Goal: Information Seeking & Learning: Learn about a topic

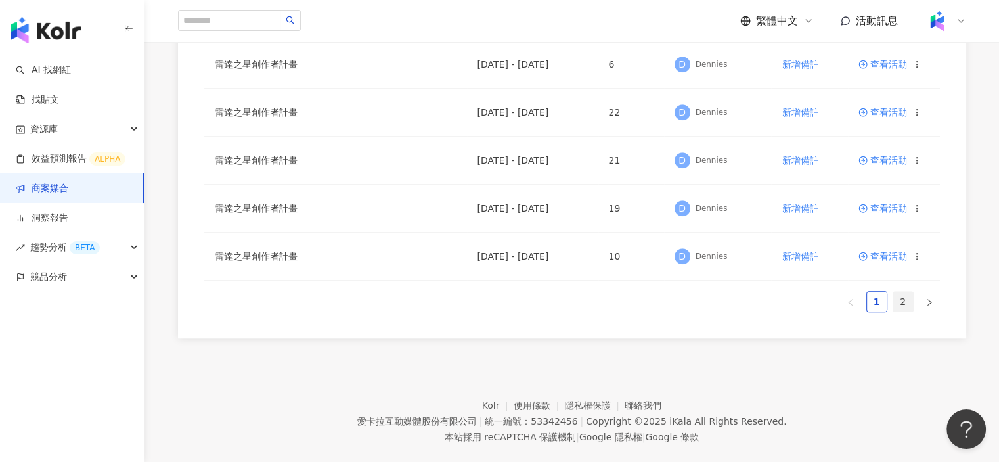
click at [906, 299] on link "2" at bounding box center [903, 302] width 20 height 20
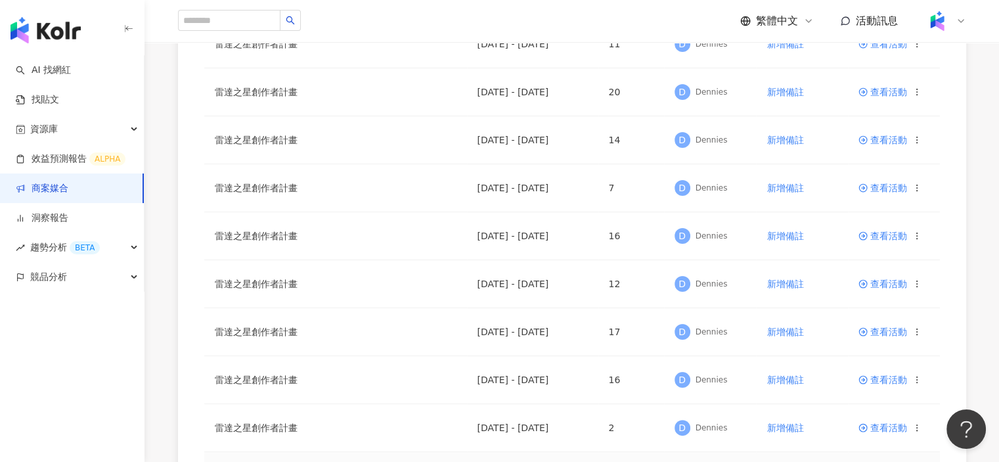
scroll to position [394, 0]
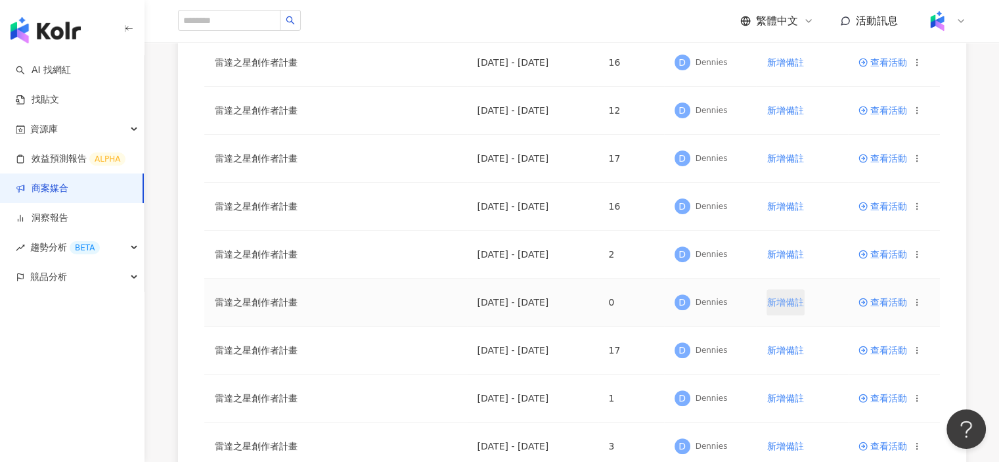
click at [792, 302] on span "新增備註" at bounding box center [785, 302] width 37 height 11
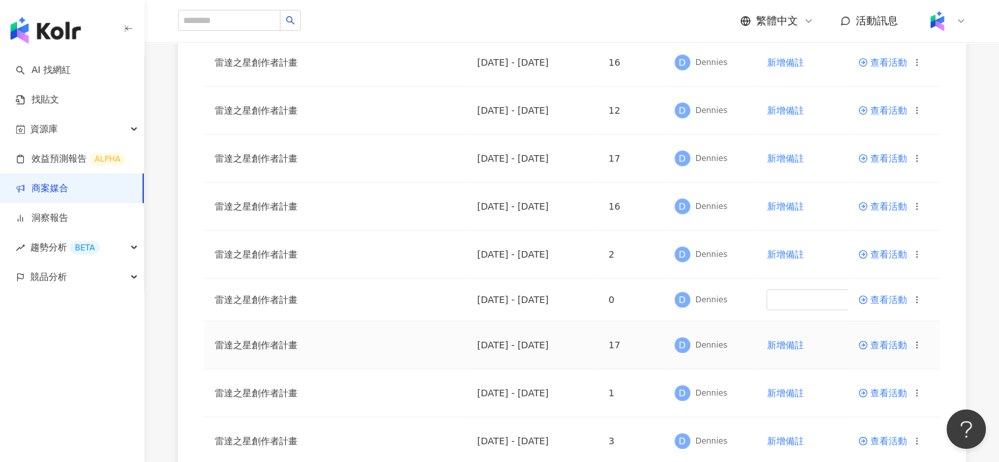
click at [884, 341] on span "查看活動" at bounding box center [883, 344] width 49 height 9
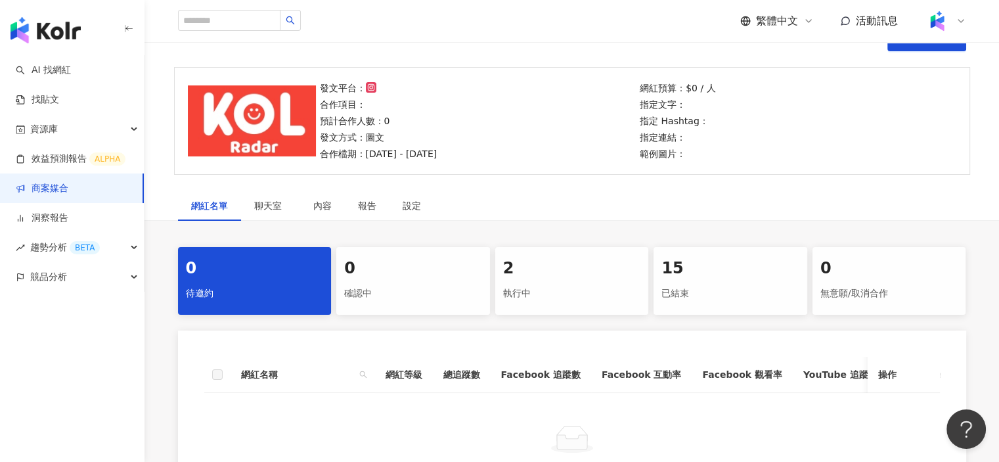
scroll to position [197, 0]
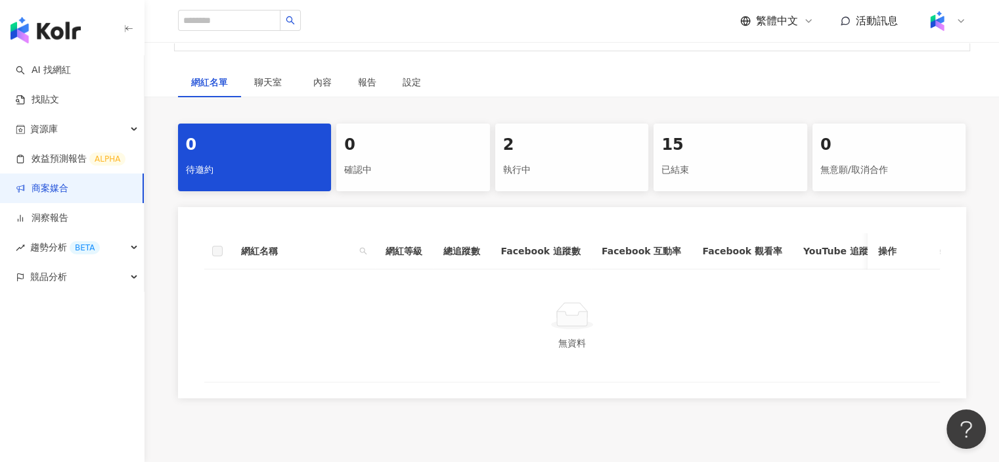
click at [585, 164] on div "執行中" at bounding box center [572, 170] width 138 height 22
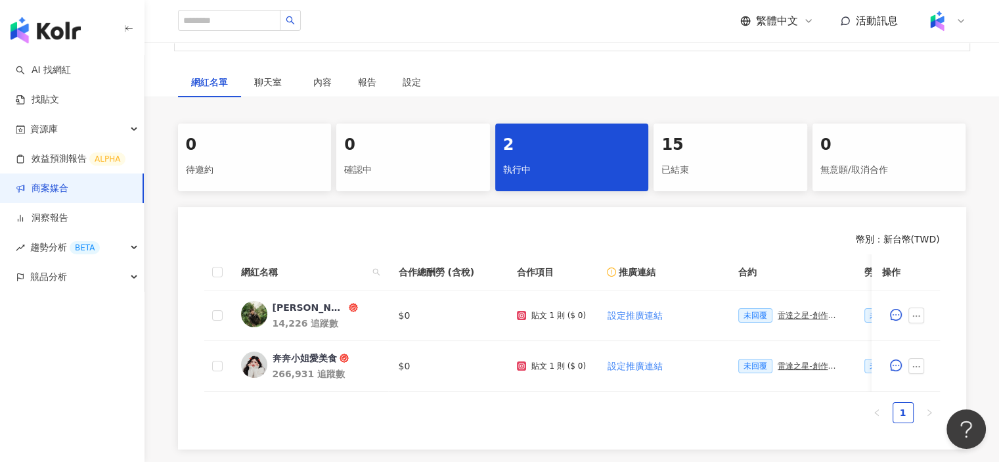
click at [68, 191] on link "商案媒合" at bounding box center [42, 188] width 53 height 13
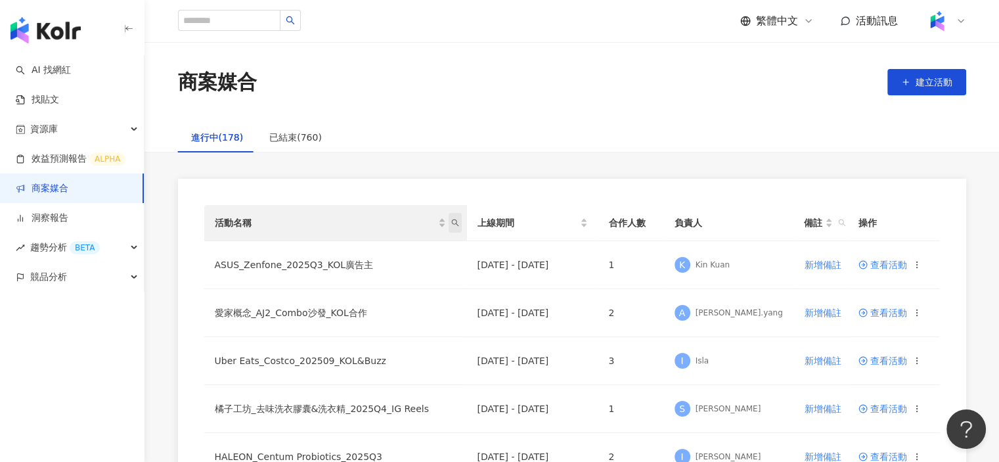
click at [457, 221] on icon "search" at bounding box center [455, 223] width 8 height 8
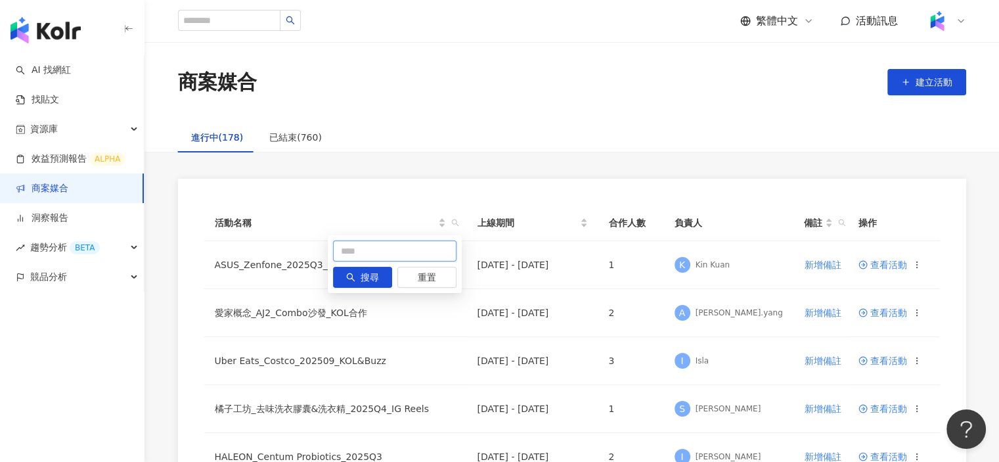
click at [386, 254] on input "text" at bounding box center [395, 250] width 124 height 21
type input "*"
type input "*******"
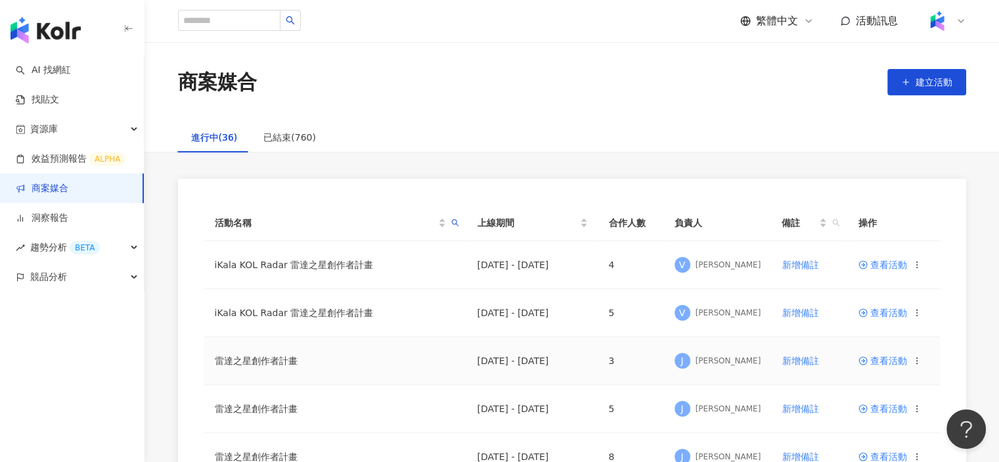
scroll to position [66, 0]
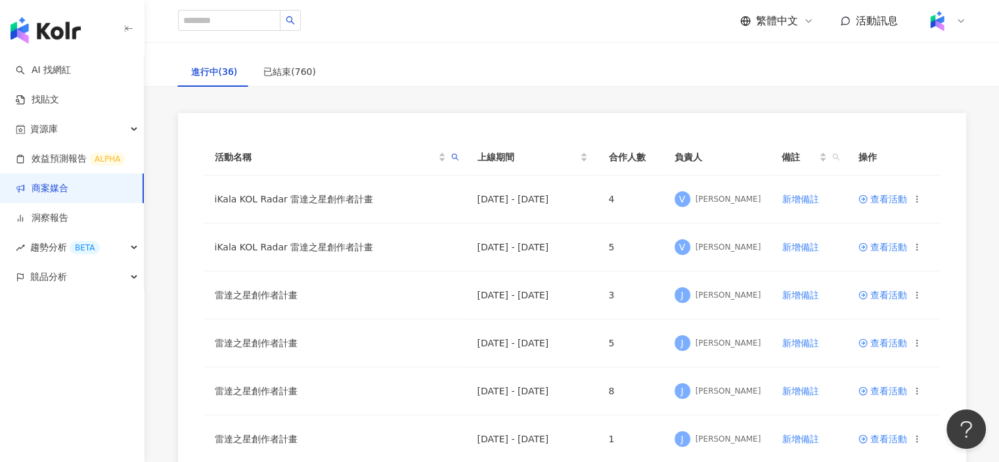
click at [69, 34] on img "button" at bounding box center [46, 30] width 70 height 26
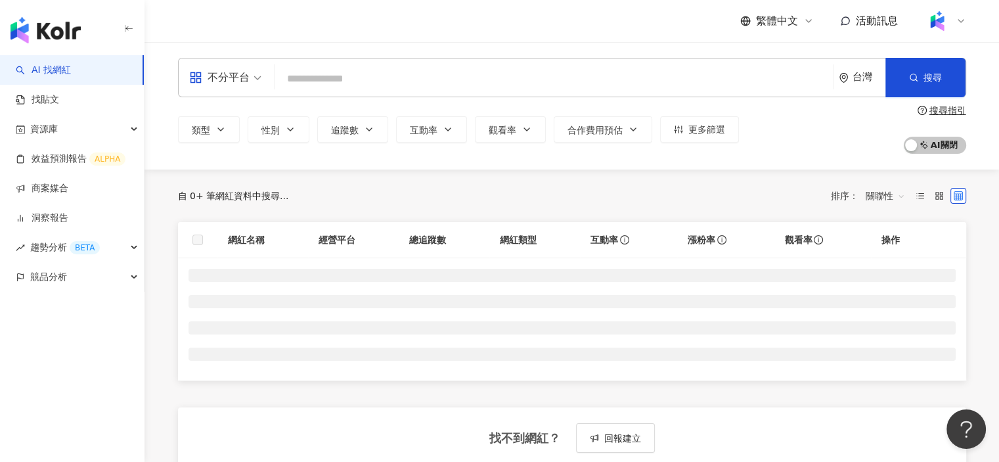
click at [408, 68] on input "search" at bounding box center [554, 78] width 548 height 25
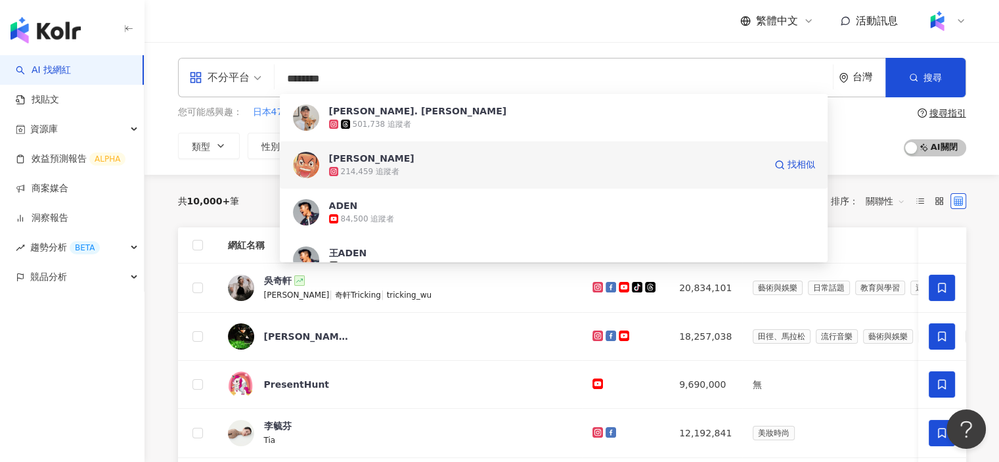
type input "********"
drag, startPoint x: 479, startPoint y: 169, endPoint x: 915, endPoint y: 81, distance: 444.4
click at [915, 81] on icon "button" at bounding box center [913, 77] width 9 height 9
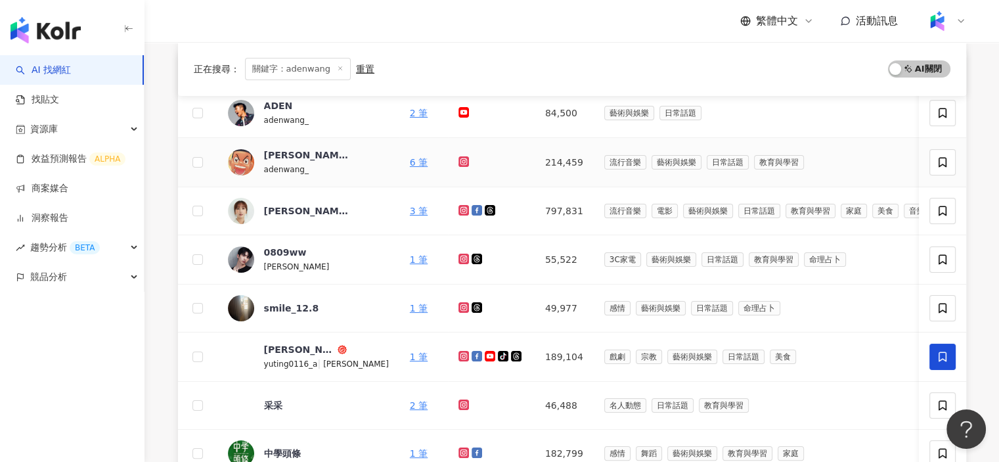
scroll to position [197, 0]
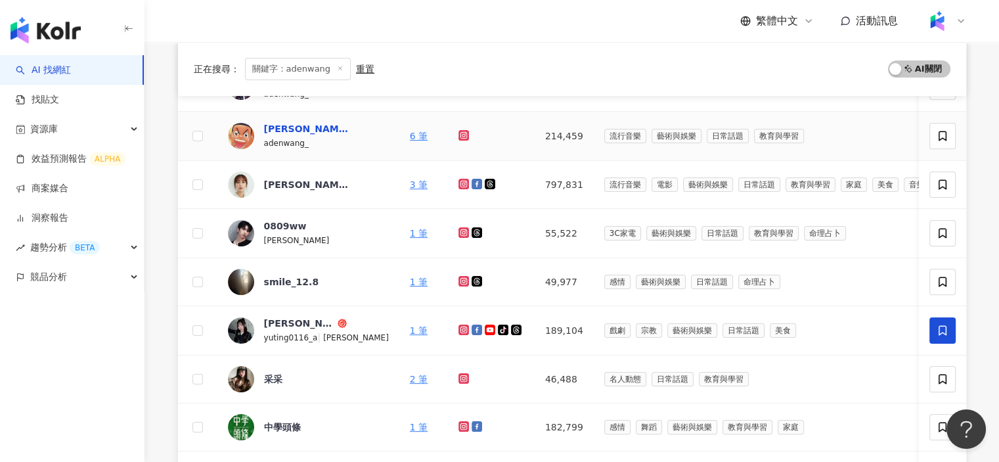
click at [308, 129] on div "ADEN 王淯騰" at bounding box center [306, 128] width 85 height 13
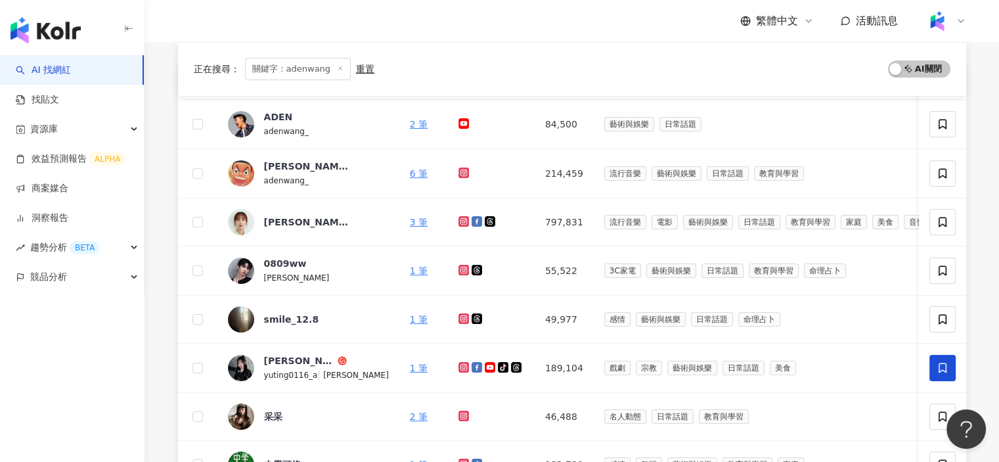
scroll to position [131, 0]
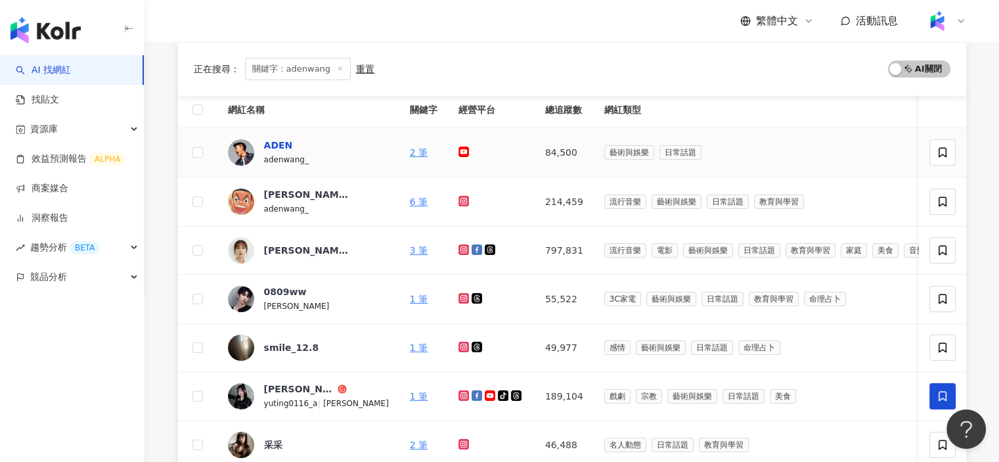
click at [284, 141] on div "ADEN" at bounding box center [278, 145] width 29 height 13
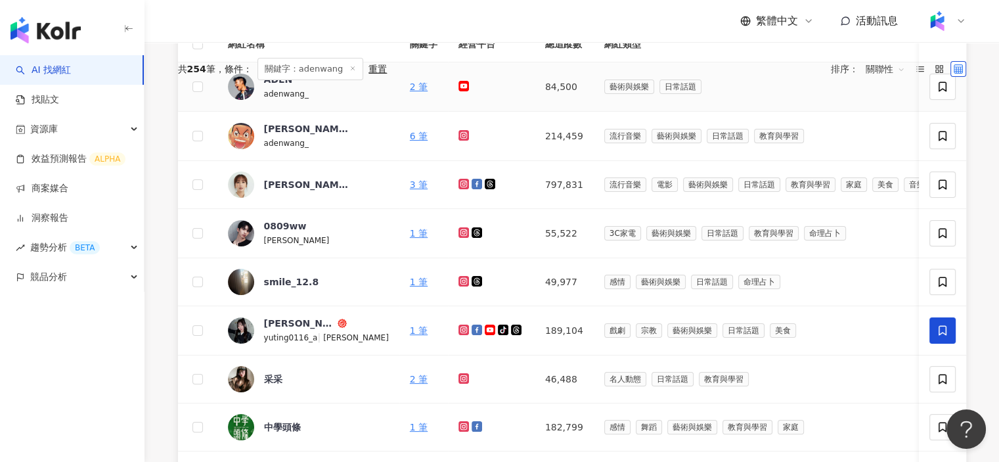
scroll to position [0, 0]
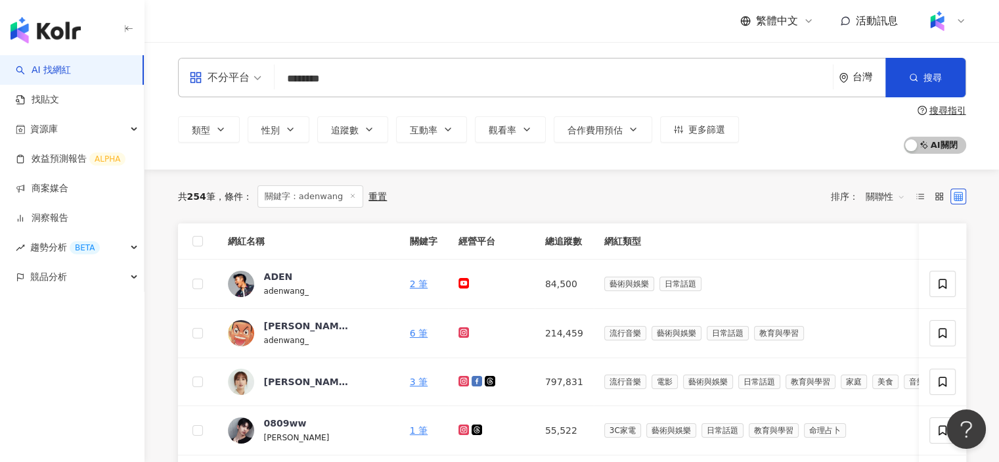
click at [359, 81] on input "********" at bounding box center [554, 78] width 548 height 25
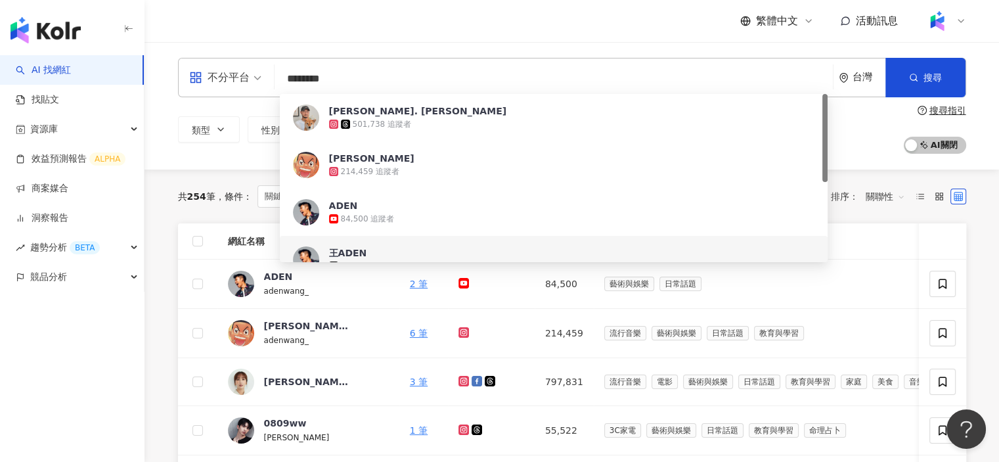
click at [414, 248] on span "王ADEN" at bounding box center [547, 252] width 436 height 13
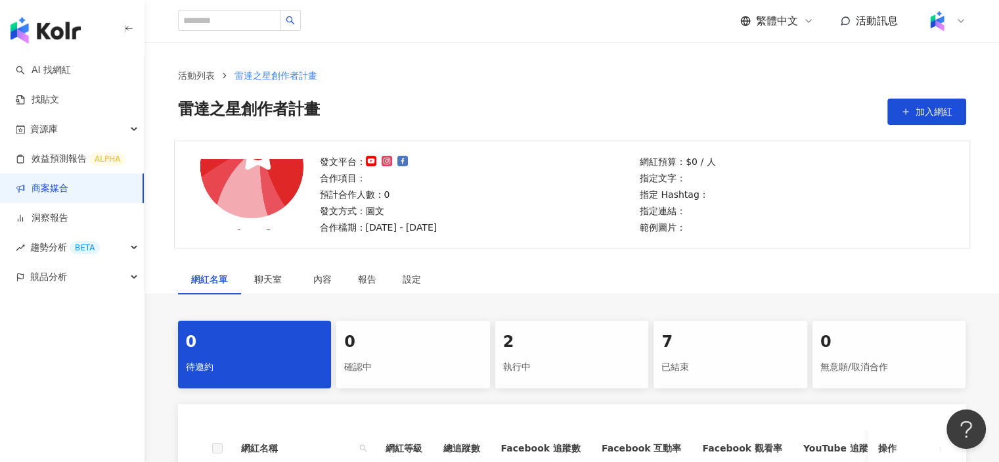
click at [608, 366] on div "執行中" at bounding box center [572, 367] width 138 height 22
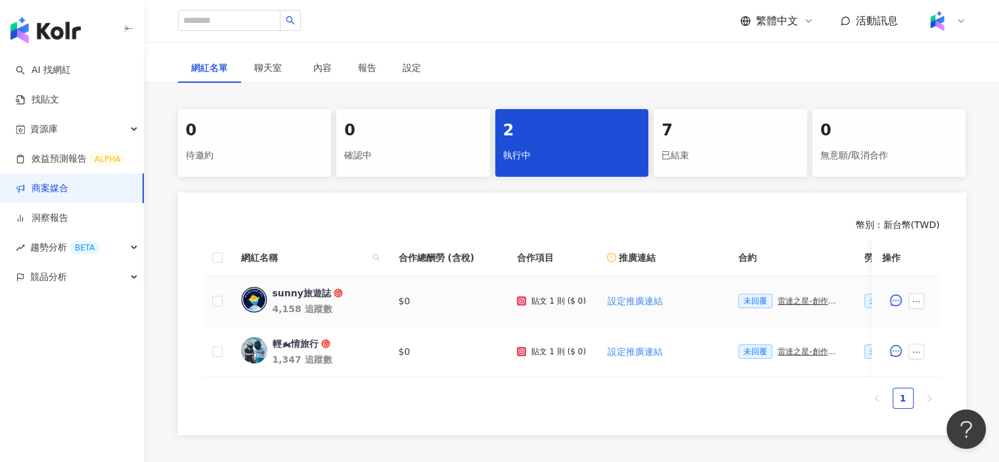
scroll to position [131, 0]
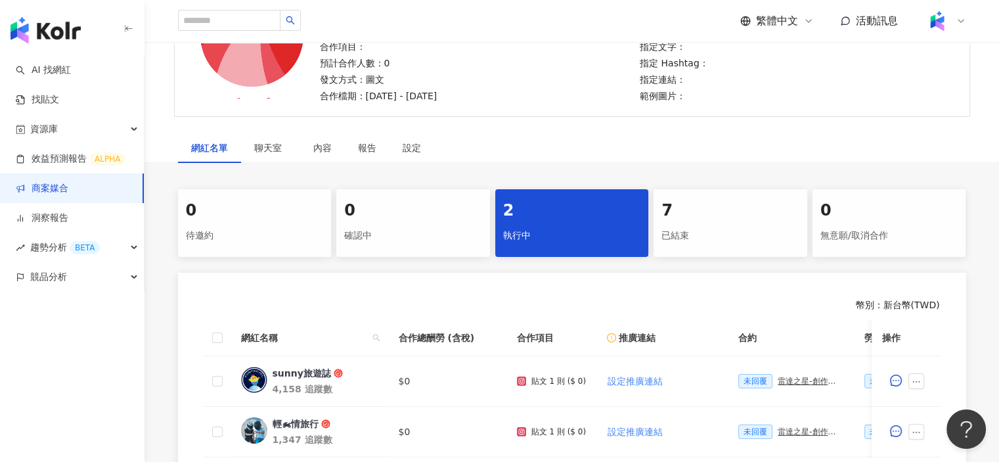
click at [725, 244] on div "已結束" at bounding box center [731, 236] width 138 height 22
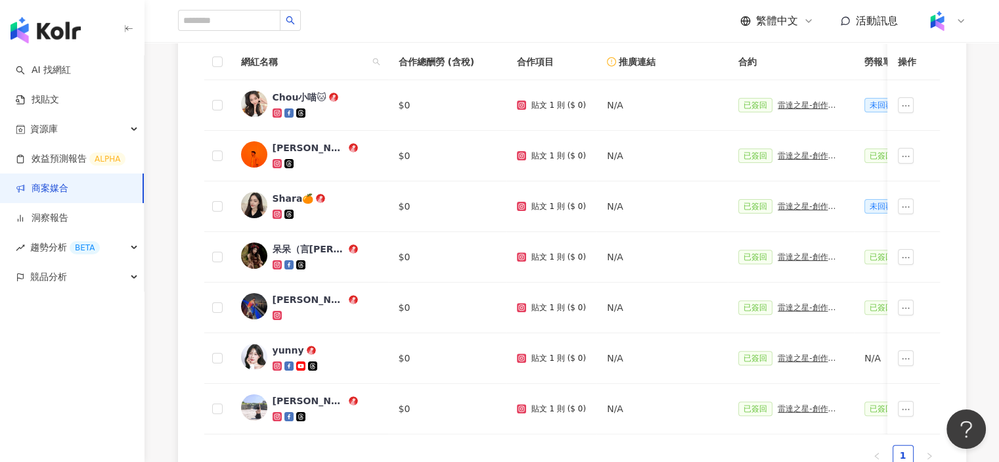
scroll to position [394, 0]
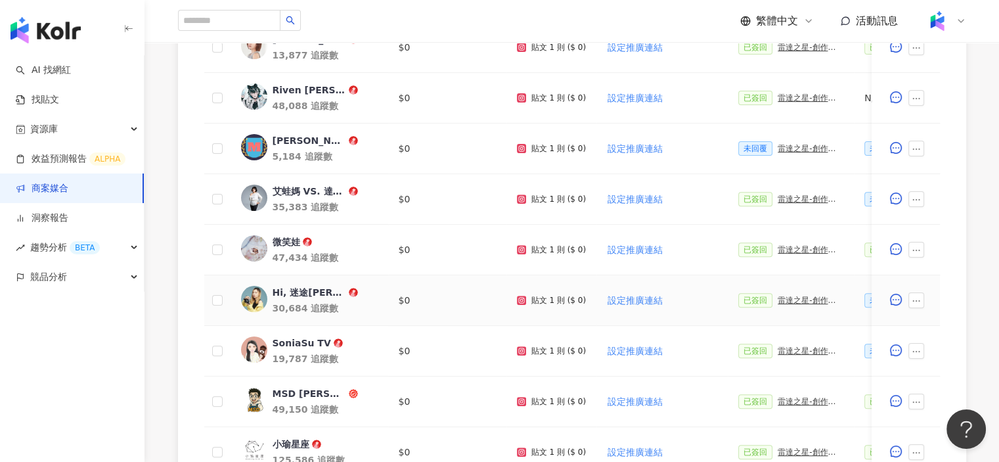
scroll to position [383, 0]
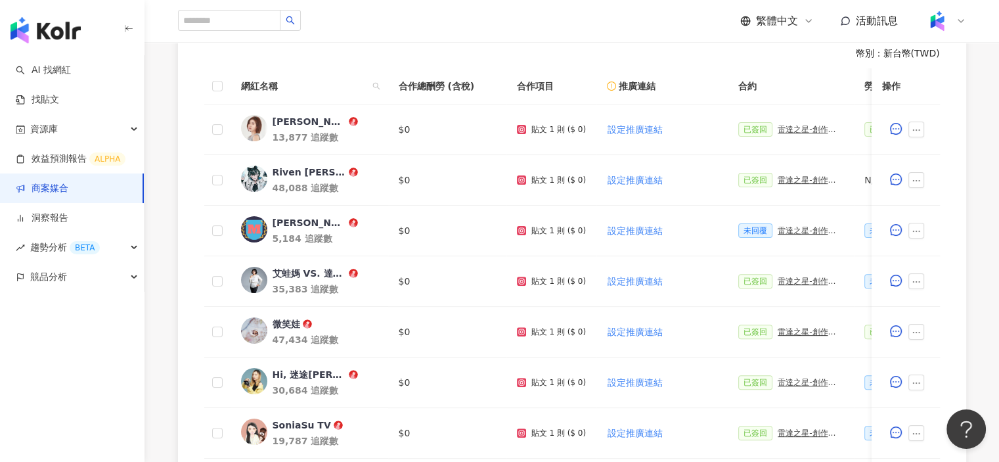
click at [68, 192] on link "商案媒合" at bounding box center [42, 188] width 53 height 13
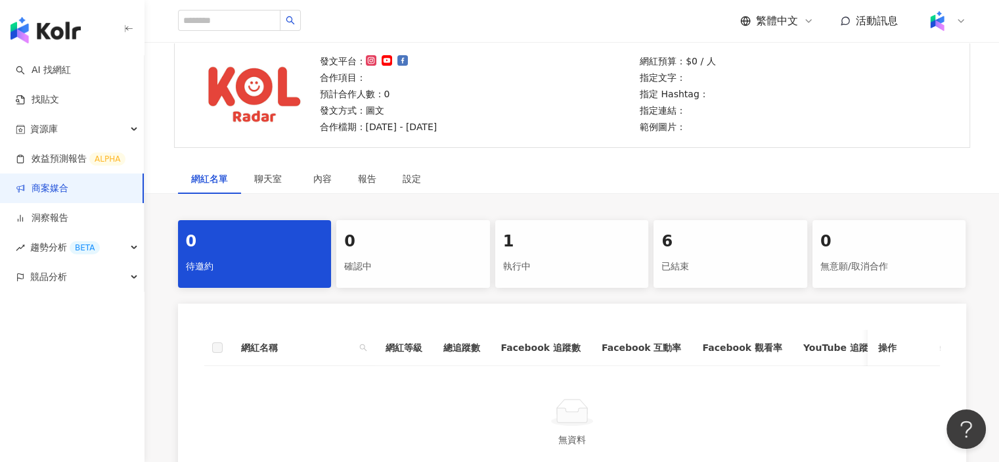
scroll to position [131, 0]
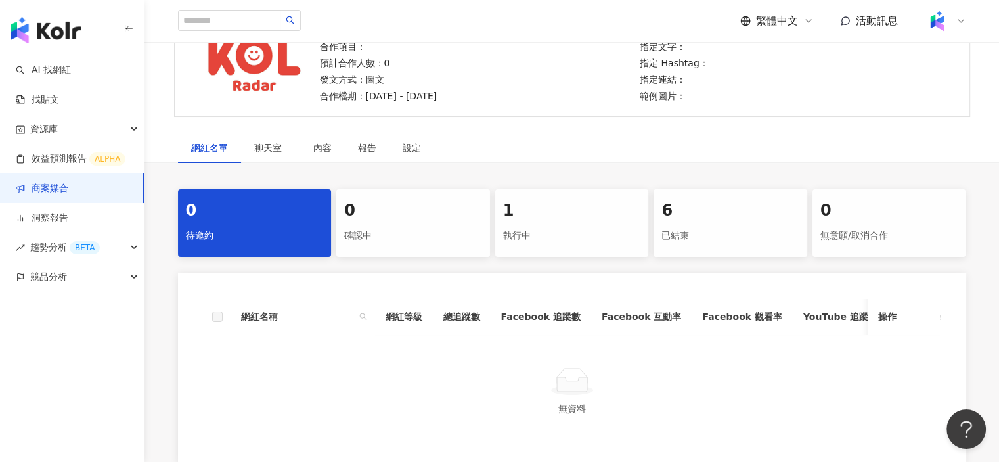
click at [593, 236] on div "執行中" at bounding box center [572, 236] width 138 height 22
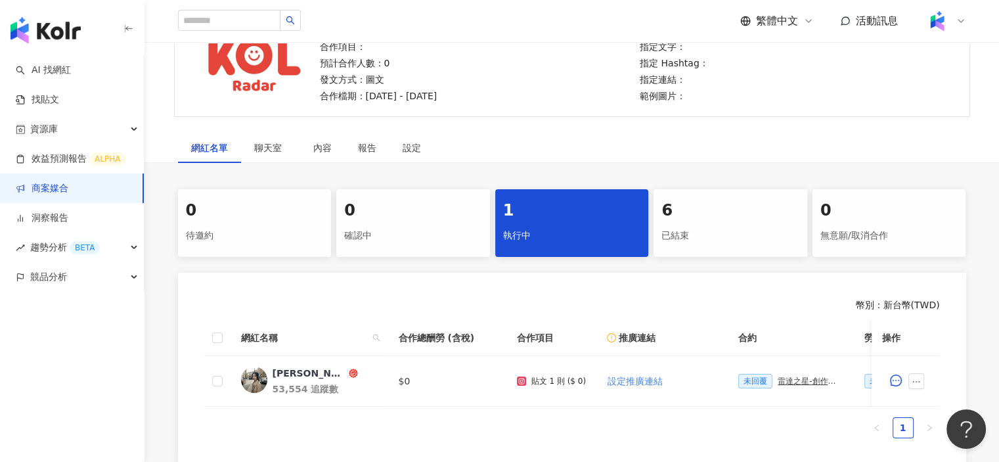
click at [709, 225] on div "已結束" at bounding box center [731, 236] width 138 height 22
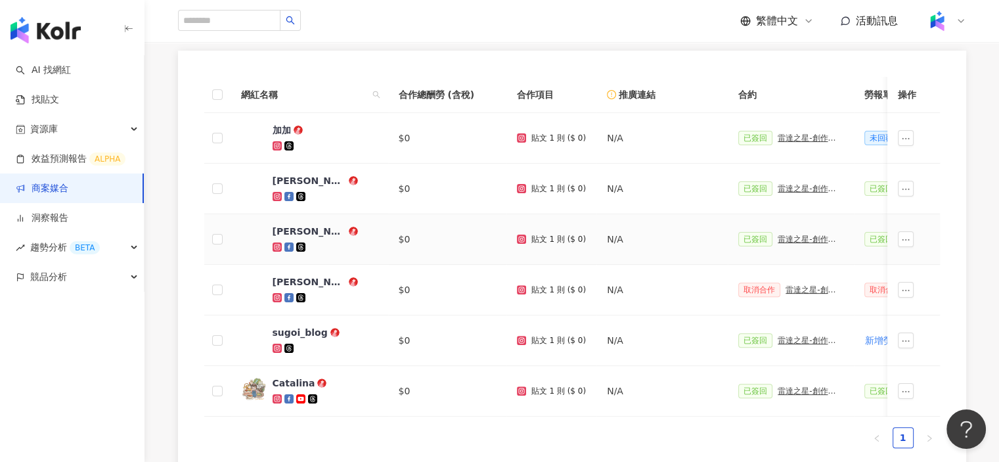
scroll to position [394, 0]
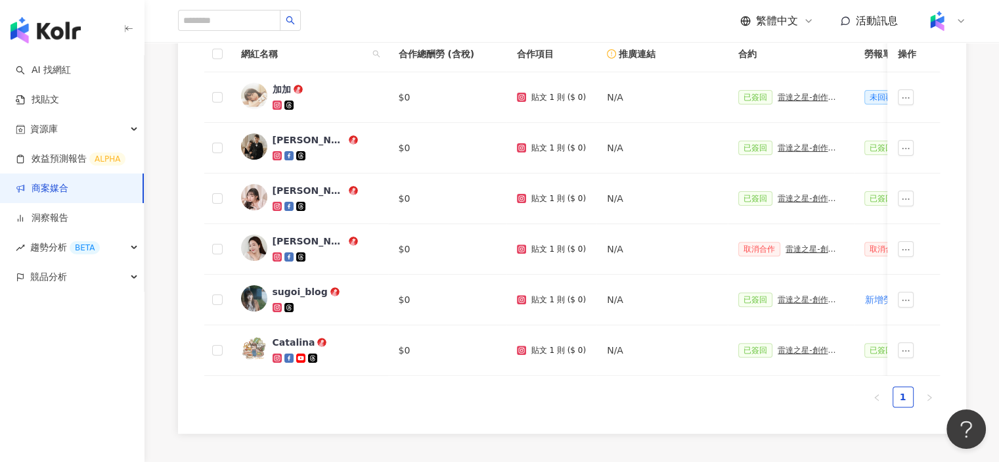
click at [562, 406] on ul "1" at bounding box center [572, 396] width 736 height 21
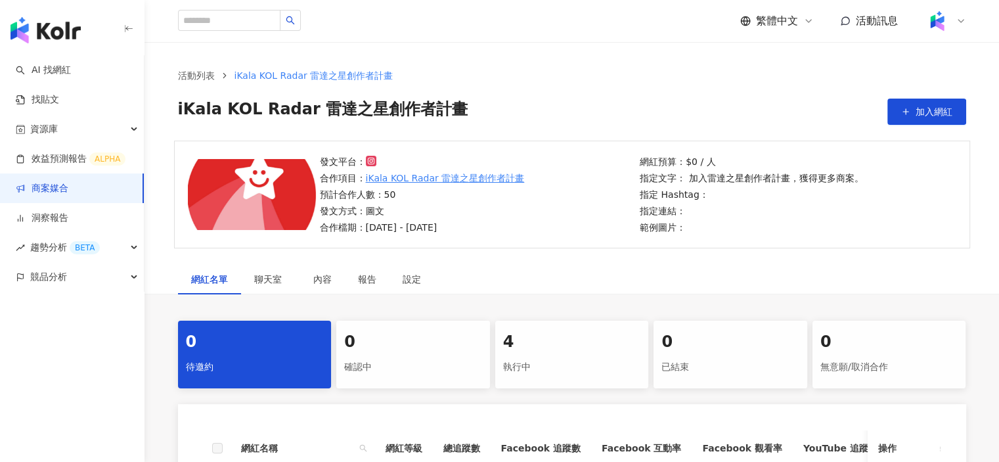
click at [568, 359] on div "執行中" at bounding box center [572, 367] width 138 height 22
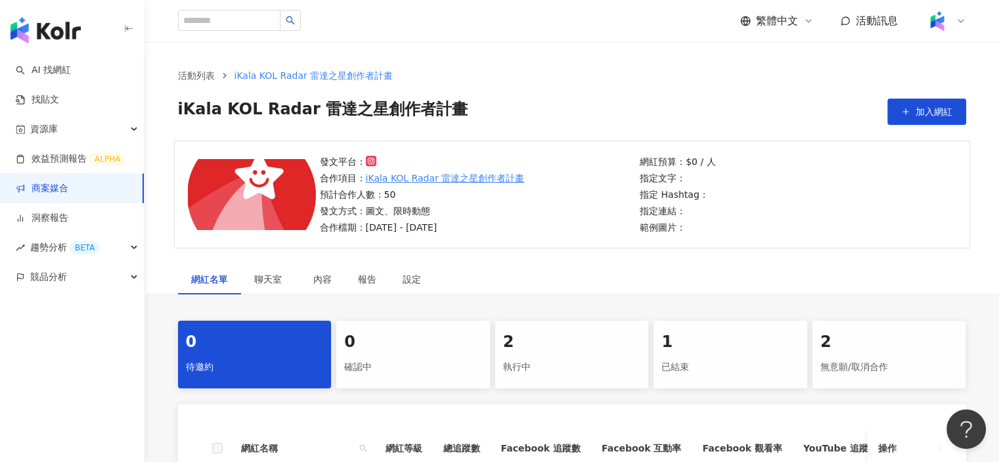
click at [603, 351] on div "2" at bounding box center [572, 342] width 138 height 22
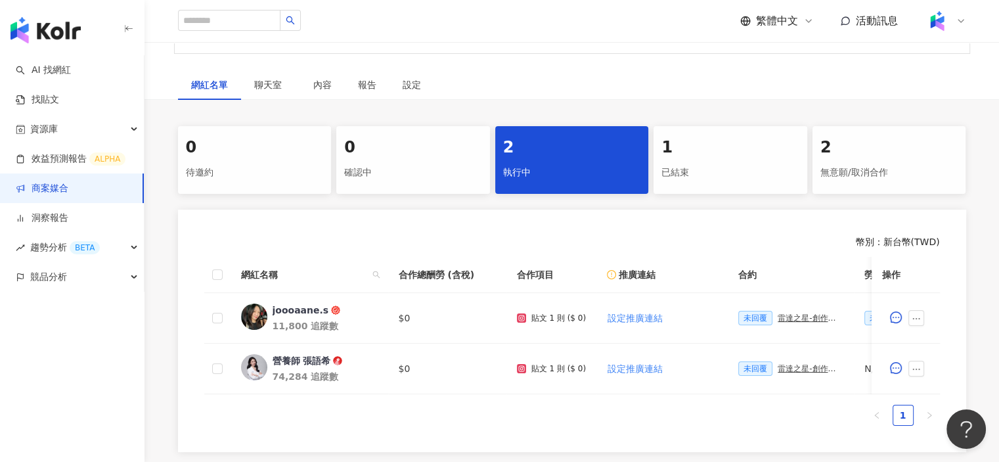
scroll to position [197, 0]
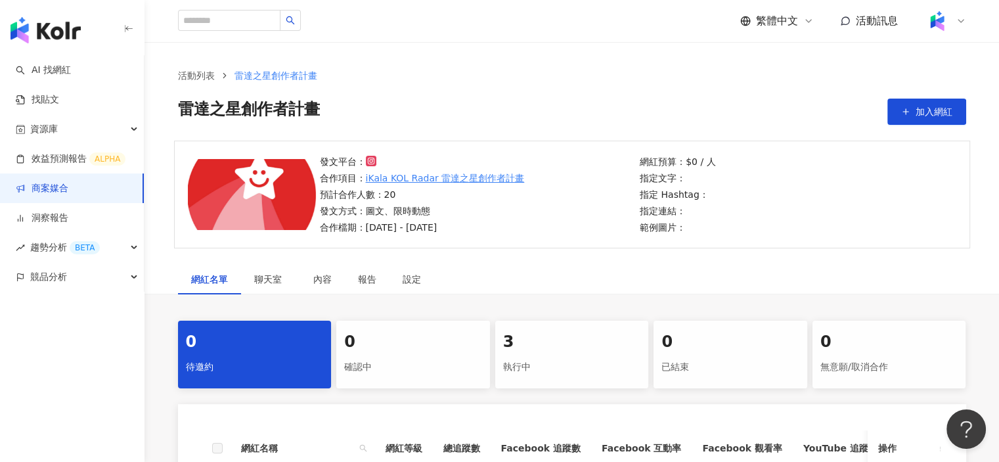
click at [560, 353] on div "3 執行中" at bounding box center [572, 355] width 154 height 68
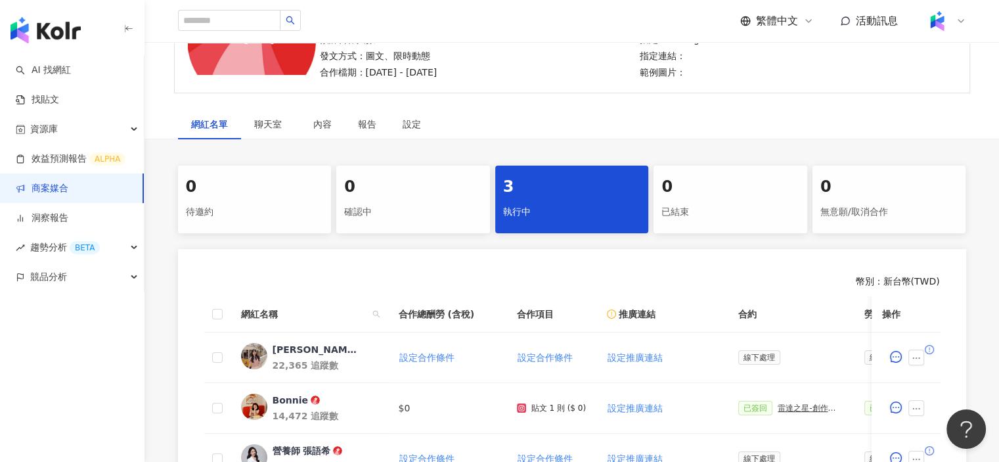
scroll to position [197, 0]
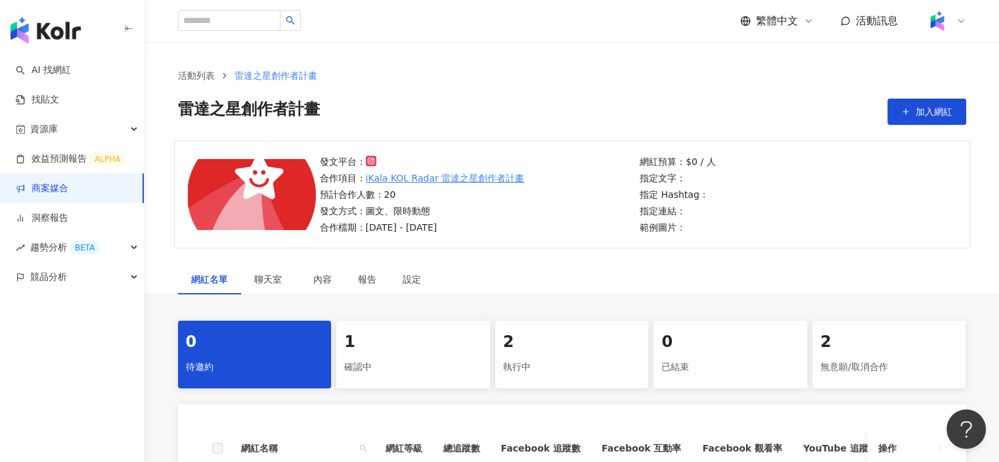
click at [409, 350] on div "1" at bounding box center [413, 342] width 138 height 22
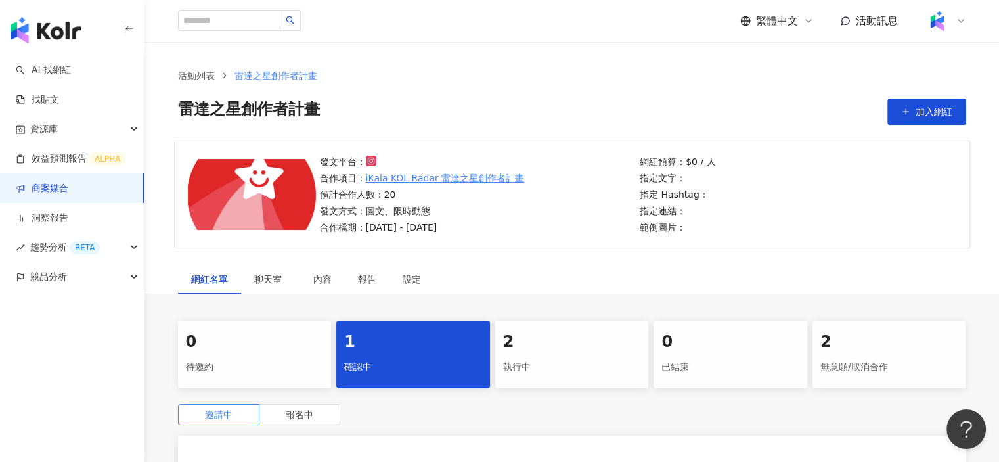
scroll to position [131, 0]
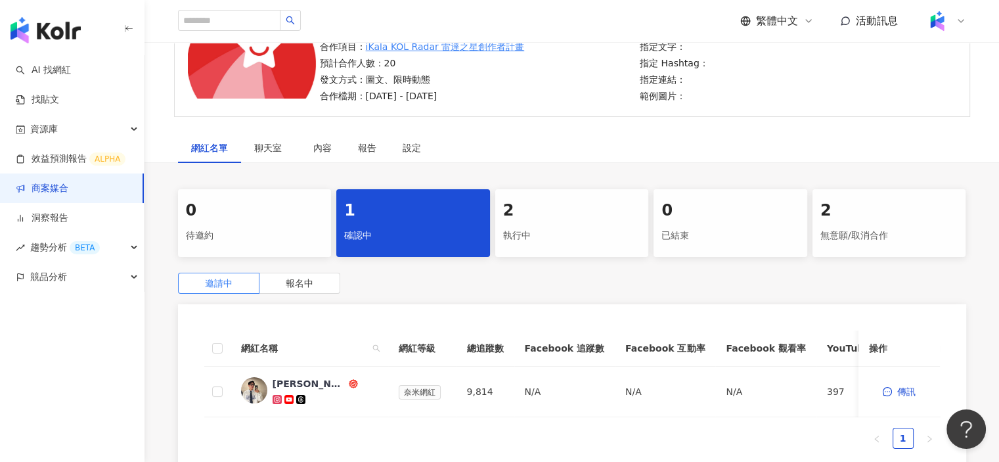
click at [560, 220] on div "2" at bounding box center [572, 211] width 138 height 22
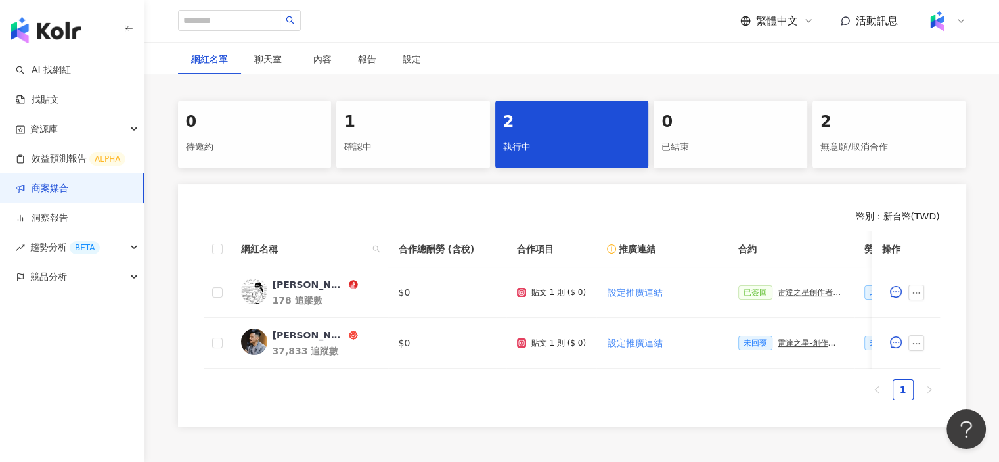
scroll to position [263, 0]
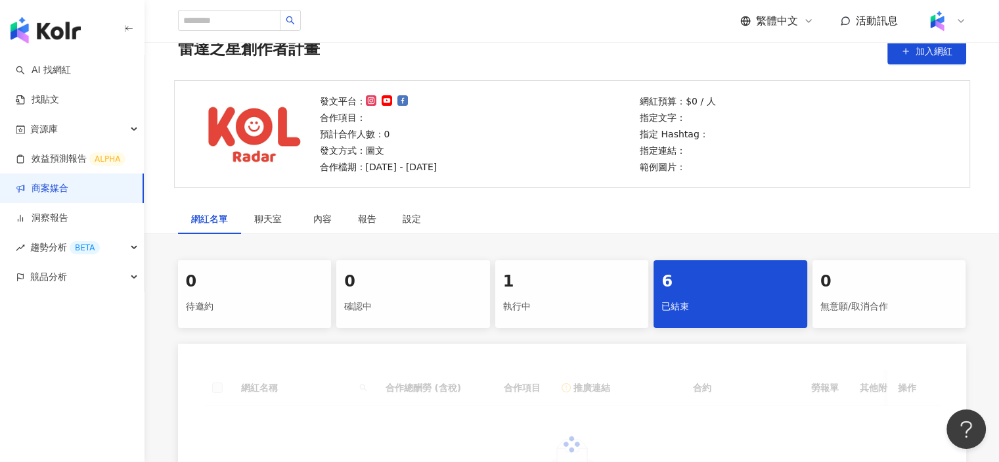
click at [593, 282] on div "1" at bounding box center [572, 282] width 138 height 22
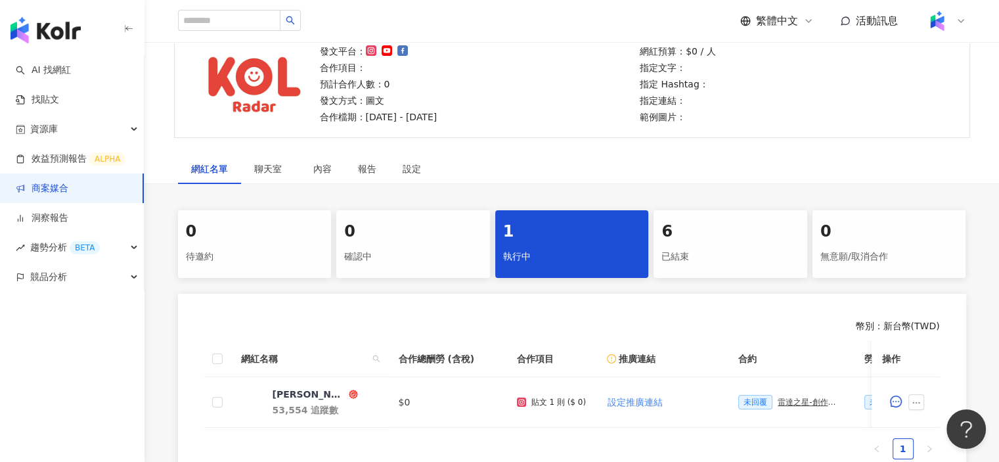
scroll to position [192, 0]
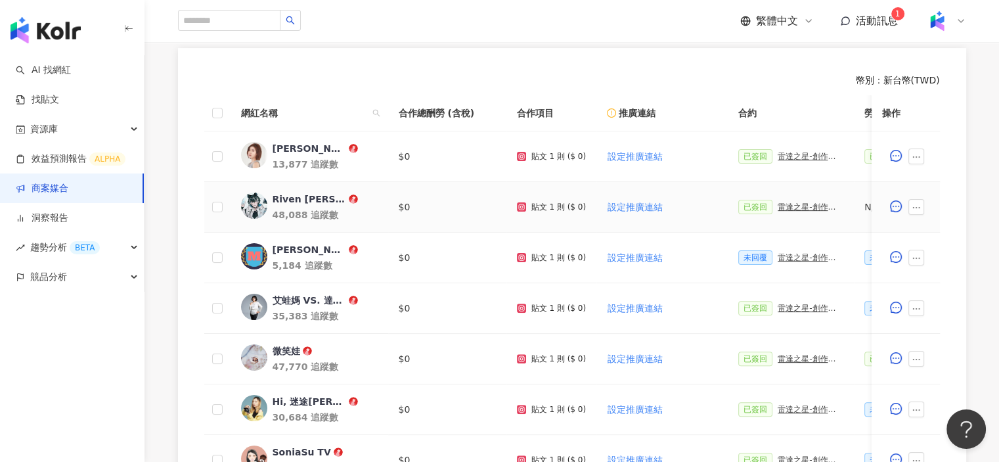
scroll to position [362, 0]
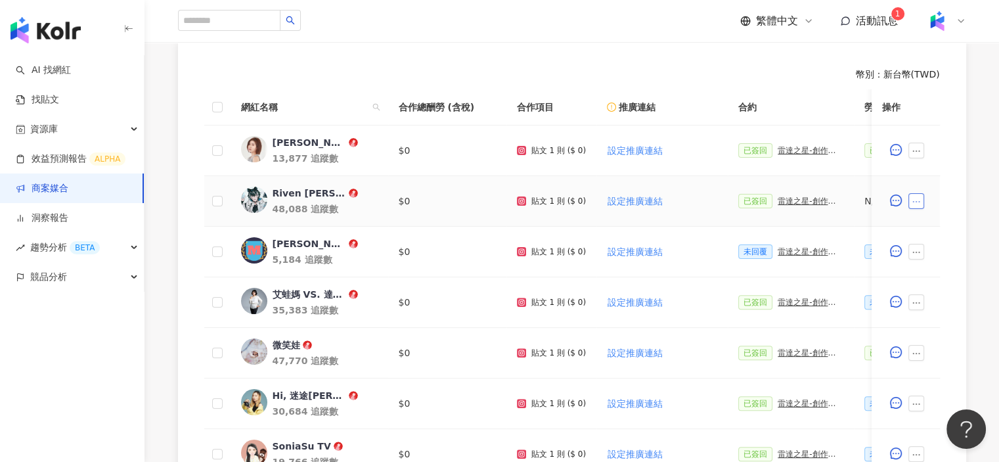
click at [917, 203] on icon "ellipsis" at bounding box center [916, 201] width 9 height 9
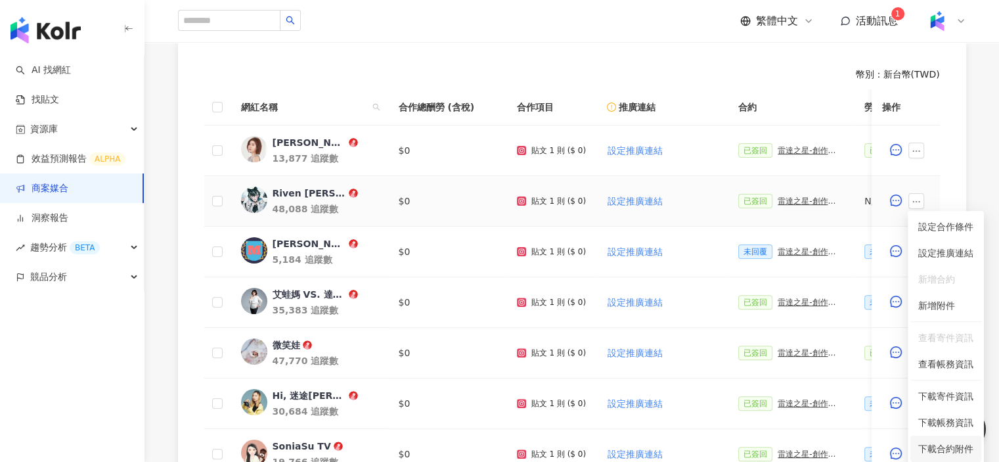
click at [961, 444] on span "下載合約附件" at bounding box center [945, 448] width 55 height 14
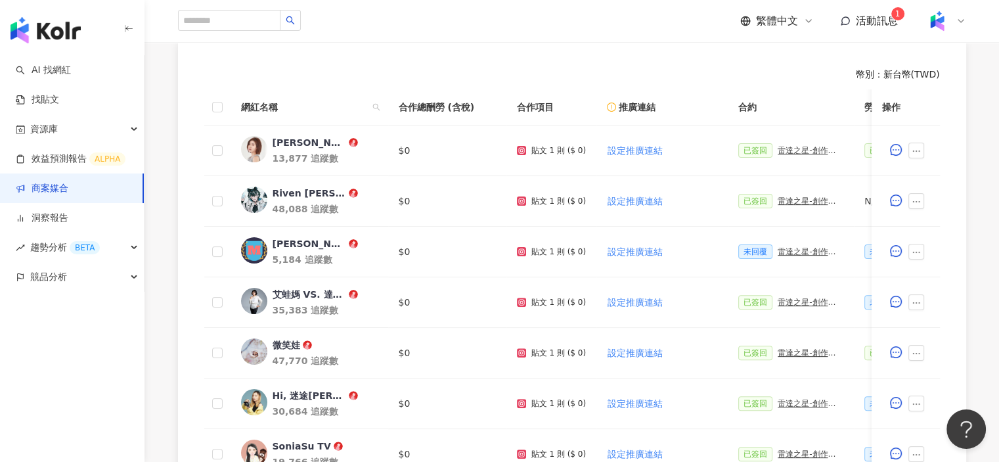
click at [988, 212] on div "0 待邀約 0 確認中 10 執行中 0 已結束 0 無意願/取消合作 幣別 ： 新台幣 ( TWD ) 網紅名稱 合作總酬勞 (含稅) 合作項目 推廣連結 …" at bounding box center [572, 324] width 841 height 731
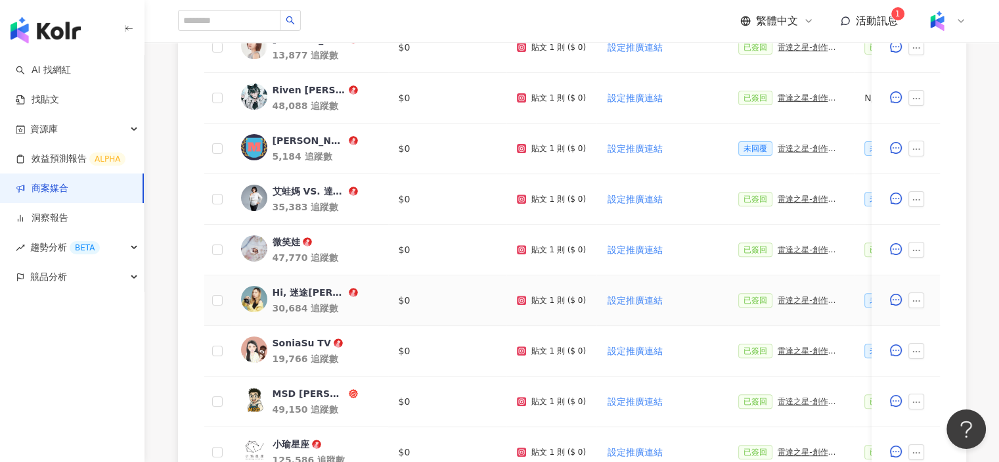
scroll to position [428, 0]
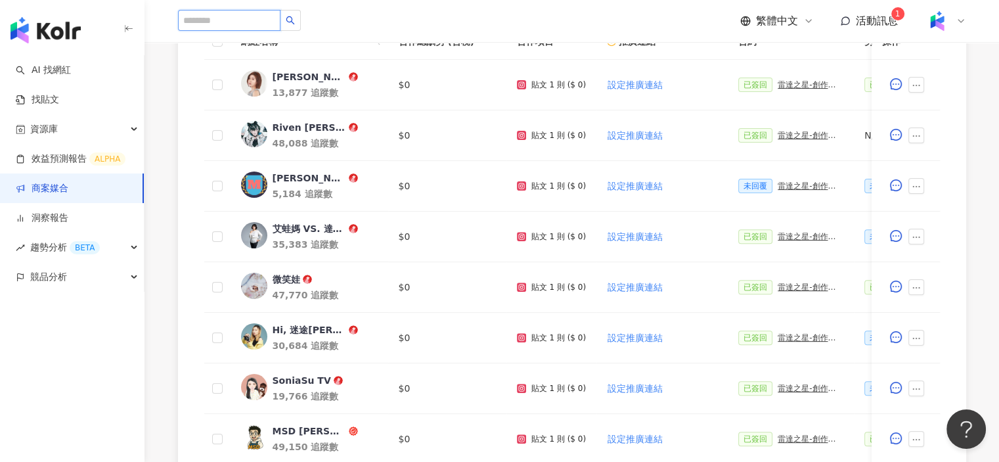
click at [267, 23] on input "search" at bounding box center [229, 20] width 102 height 21
paste input "*****"
type input "*****"
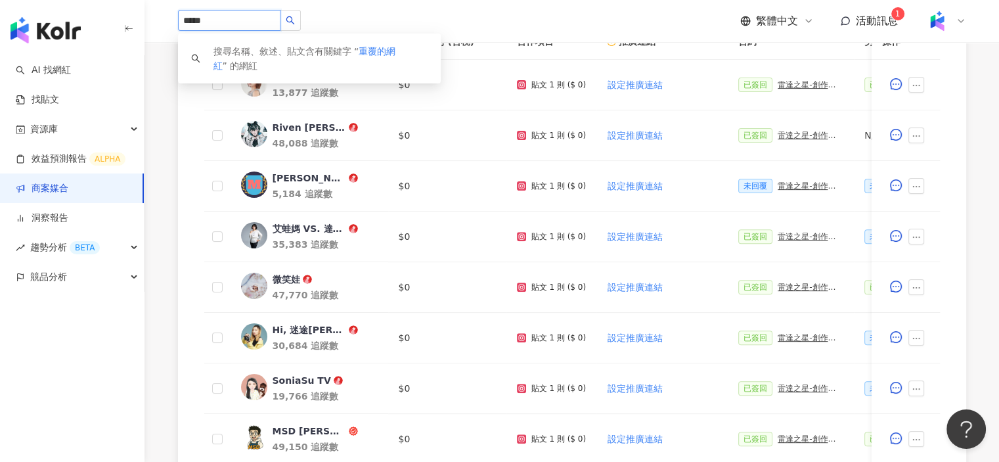
drag, startPoint x: 284, startPoint y: 18, endPoint x: 131, endPoint y: 19, distance: 152.4
click at [131, 19] on div "AI 找網紅 找貼文 資源庫 效益預測報告 ALPHA 商案媒合 洞察報告 趨勢分析 BETA 競品分析 ***** 搜尋名稱、敘述、貼文含有關鍵字 “ 重覆…" at bounding box center [499, 174] width 999 height 1205
